Goal: Navigation & Orientation: Find specific page/section

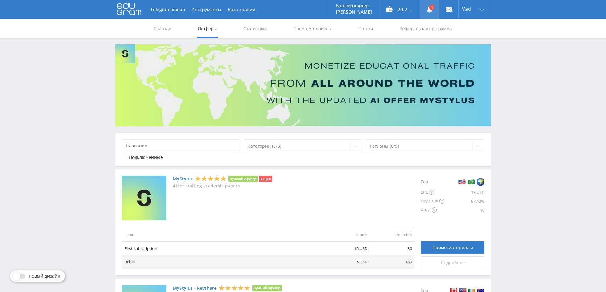
click at [429, 7] on link at bounding box center [429, 9] width 19 height 19
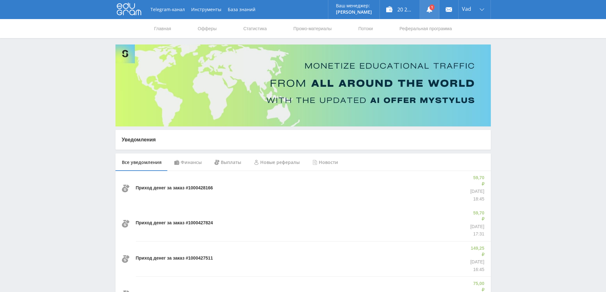
click at [429, 9] on use at bounding box center [430, 9] width 6 height 6
